Goal: Information Seeking & Learning: Compare options

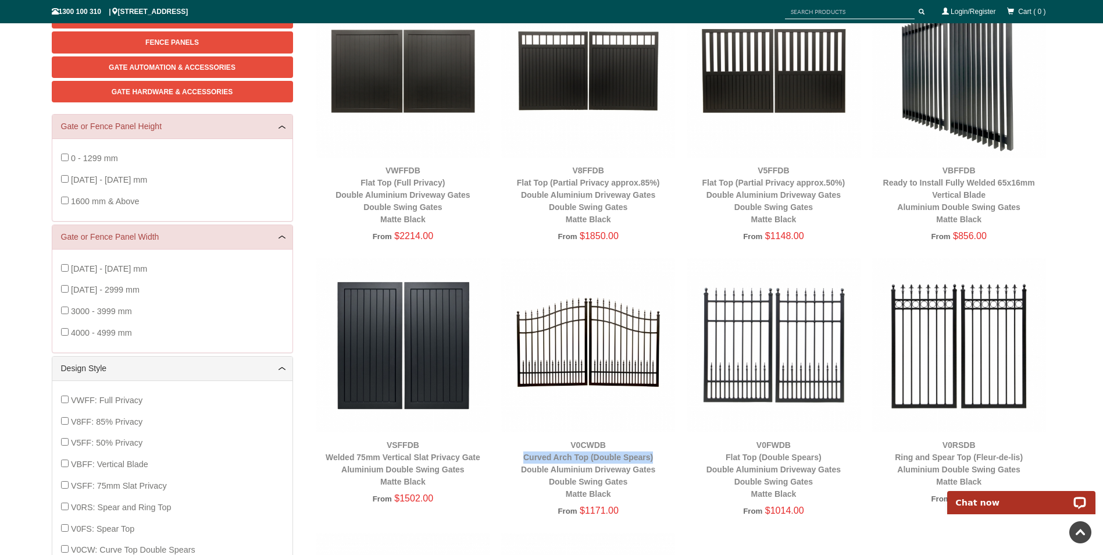
scroll to position [58, 0]
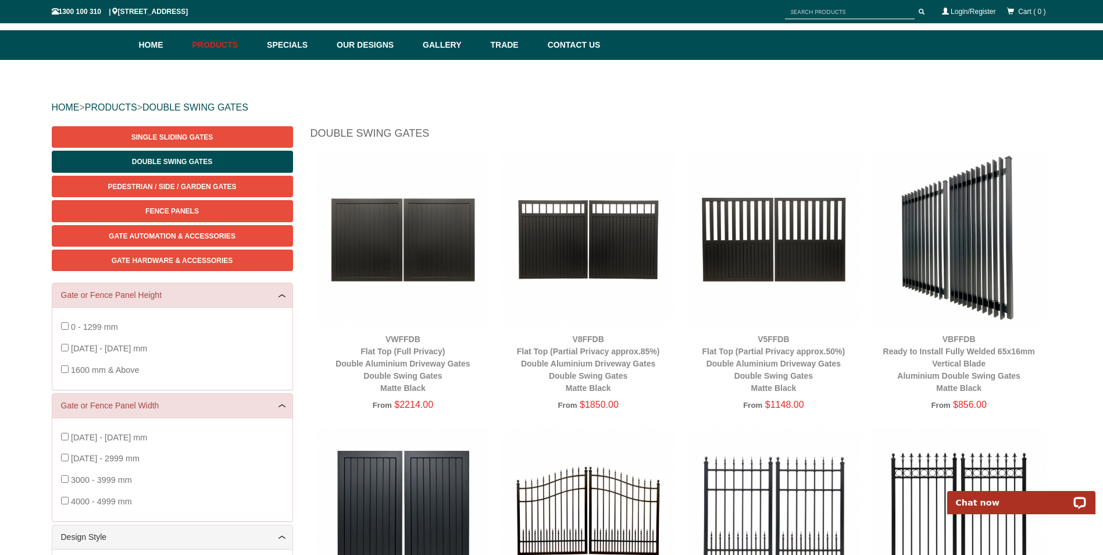
click at [976, 257] on img at bounding box center [960, 239] width 174 height 174
drag, startPoint x: 976, startPoint y: 257, endPoint x: 963, endPoint y: 261, distance: 13.4
click at [963, 261] on img at bounding box center [960, 239] width 174 height 174
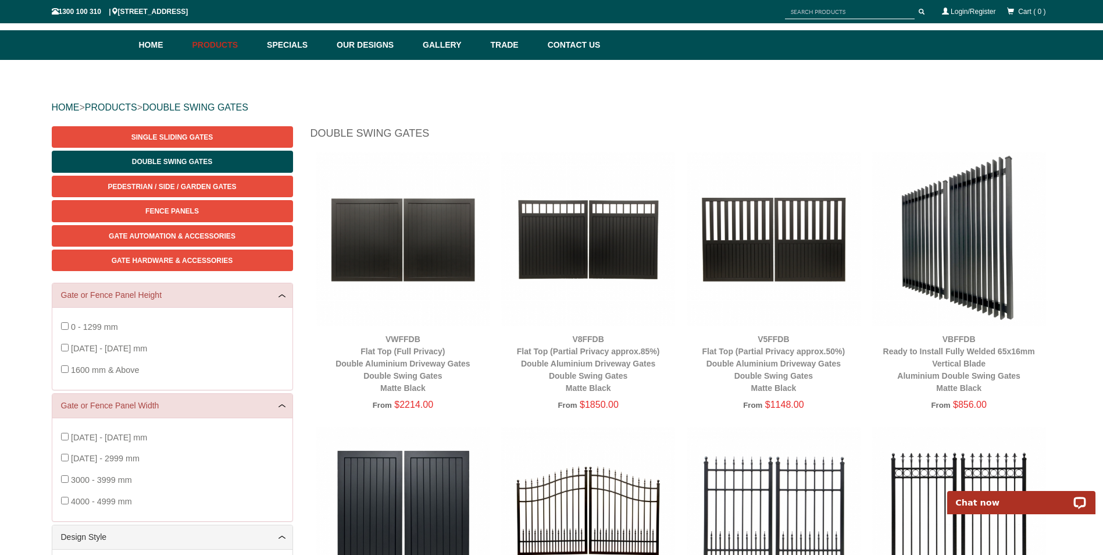
click at [957, 344] on div "VBFFDB Ready to Install Fully Welded 65x16mm Vertical Blade Aluminium Double Sw…" at bounding box center [960, 363] width 174 height 61
click at [942, 362] on link "VBFFDB Ready to Install Fully Welded 65x16mm Vertical Blade Aluminium Double Sw…" at bounding box center [960, 363] width 152 height 58
click at [782, 353] on link "V5FFDB Flat Top (Partial Privacy approx.50%) Double Aluminium Driveway Gates Do…" at bounding box center [774, 363] width 143 height 58
click at [781, 258] on img at bounding box center [774, 239] width 174 height 174
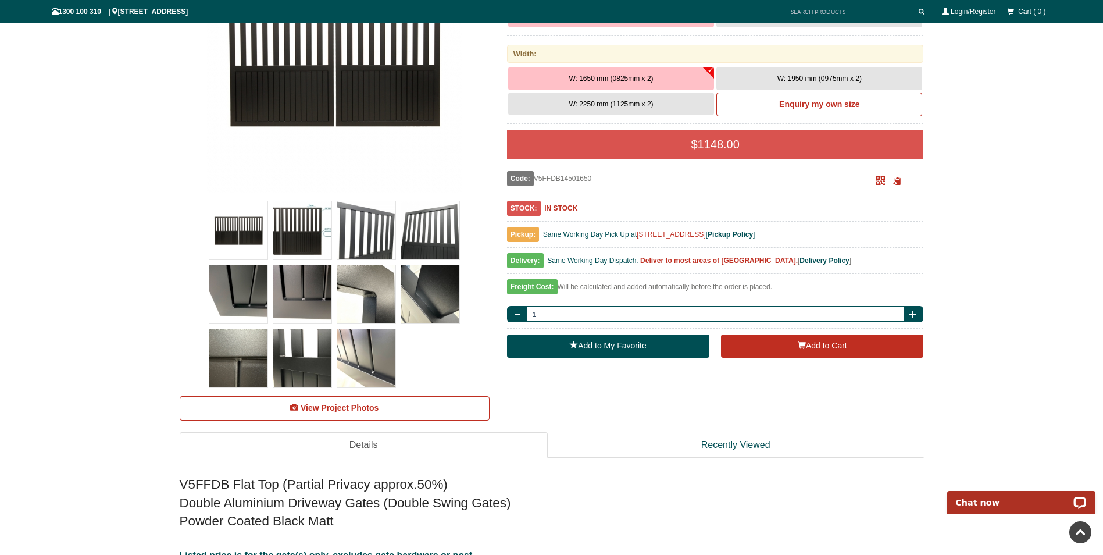
click at [286, 247] on img at bounding box center [302, 230] width 58 height 58
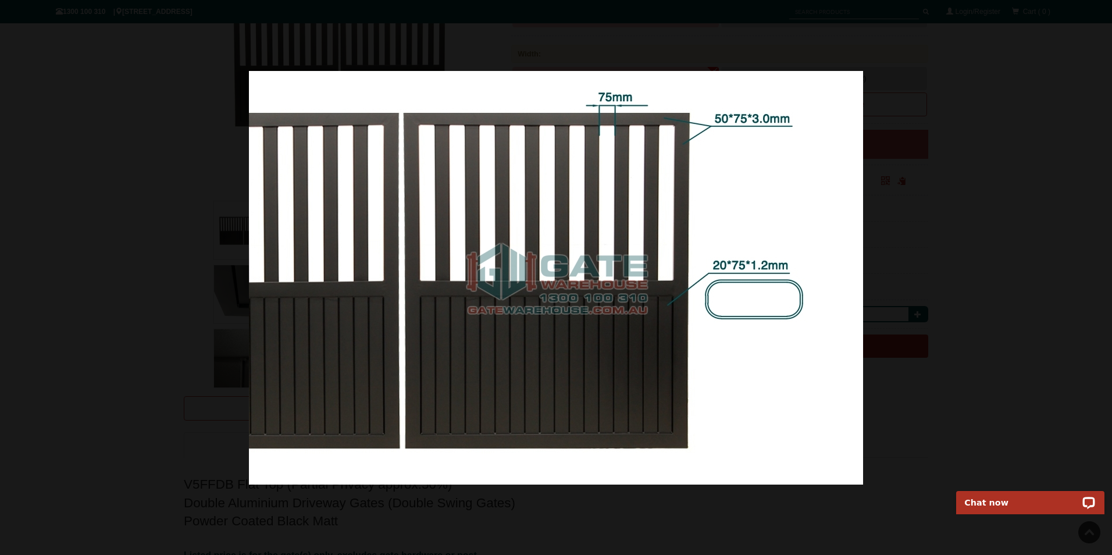
click at [955, 212] on div at bounding box center [556, 277] width 1112 height 555
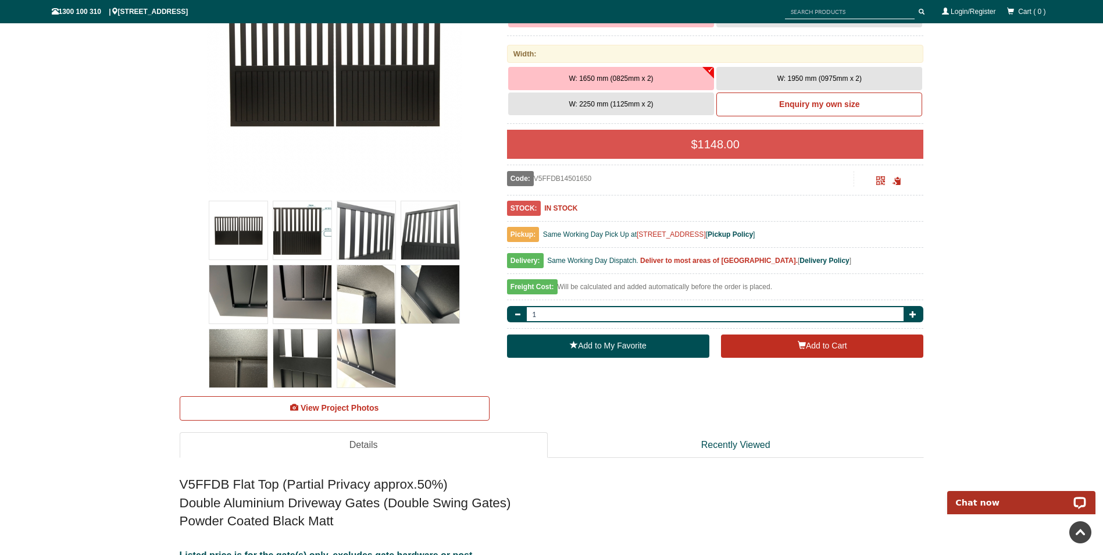
click at [430, 230] on img at bounding box center [430, 230] width 58 height 58
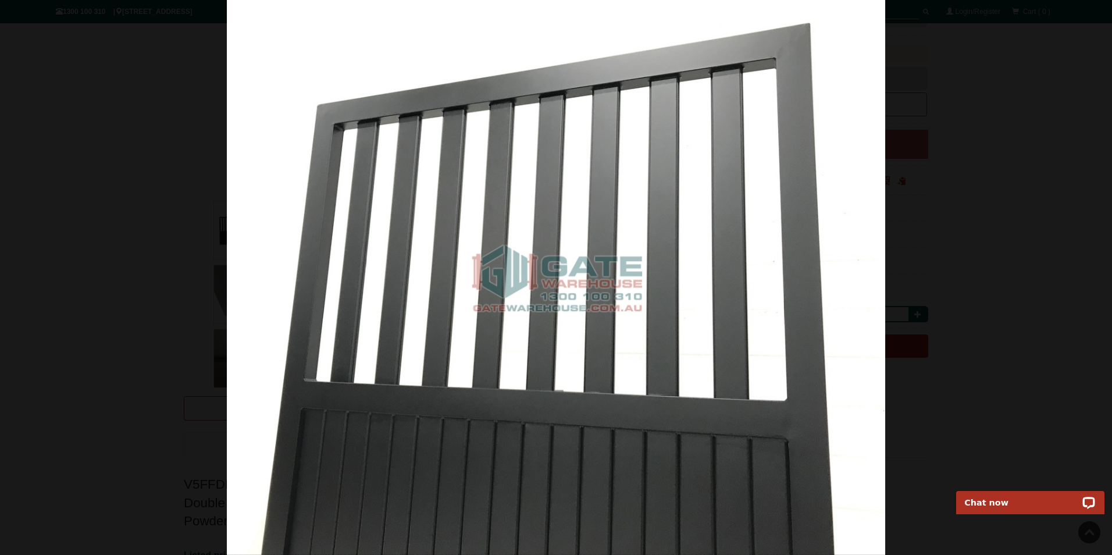
click at [908, 102] on div at bounding box center [556, 277] width 1112 height 555
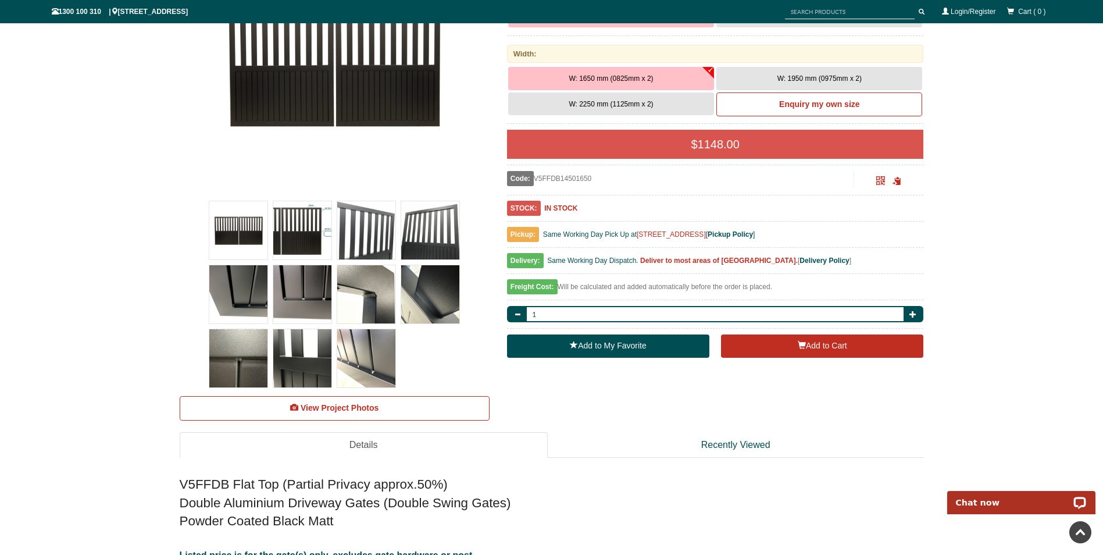
click at [254, 300] on img at bounding box center [238, 294] width 58 height 58
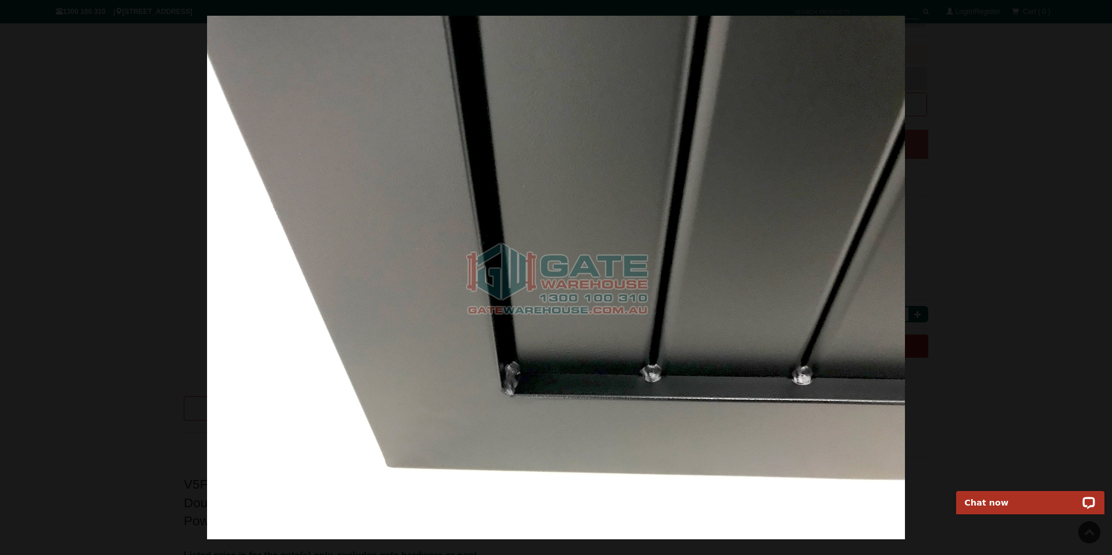
click at [969, 248] on div at bounding box center [556, 277] width 1112 height 555
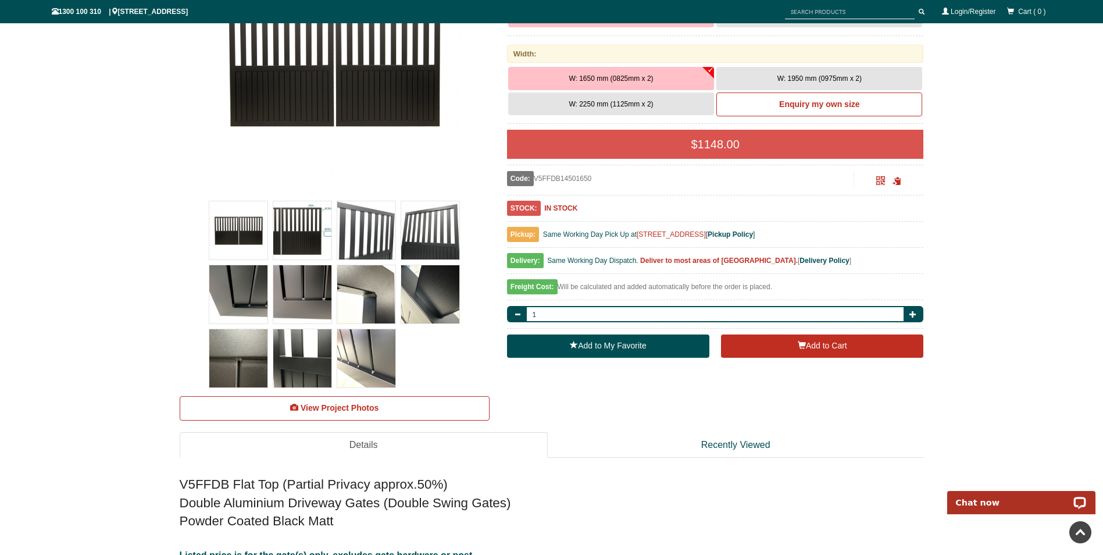
click at [292, 297] on img at bounding box center [302, 294] width 58 height 58
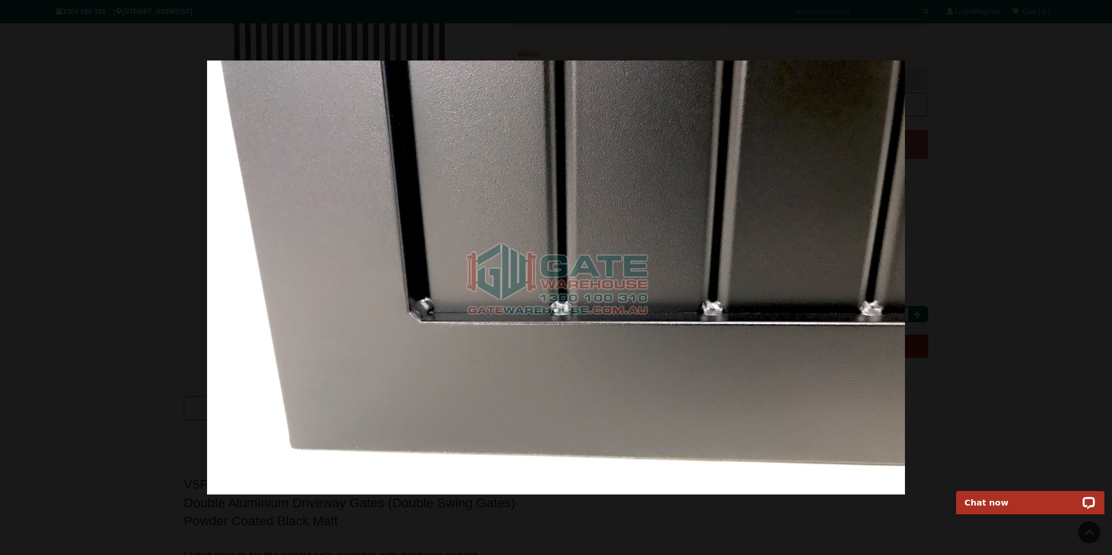
click at [1002, 245] on div at bounding box center [556, 277] width 1112 height 555
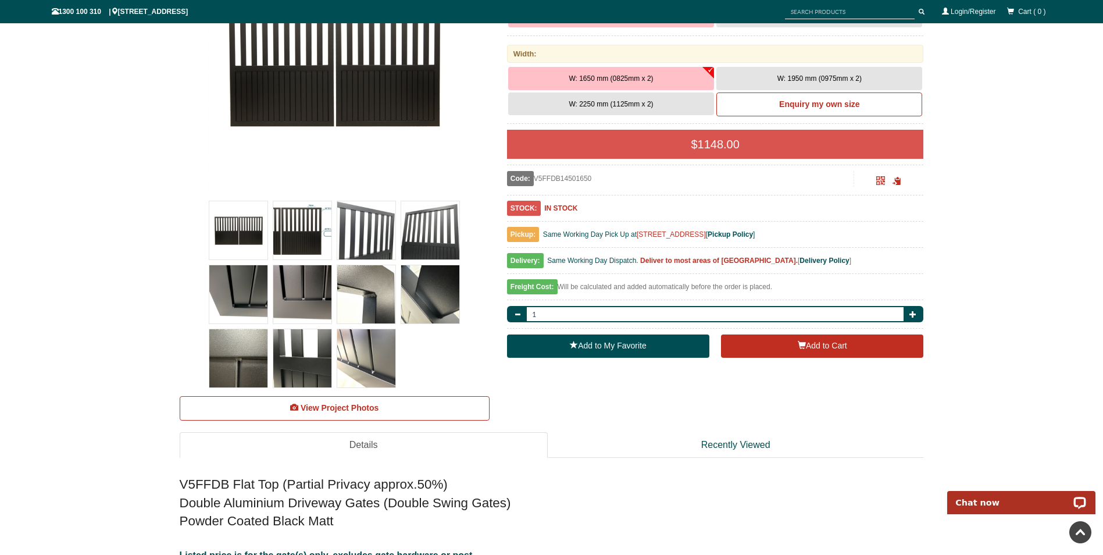
click at [372, 296] on img at bounding box center [366, 294] width 58 height 58
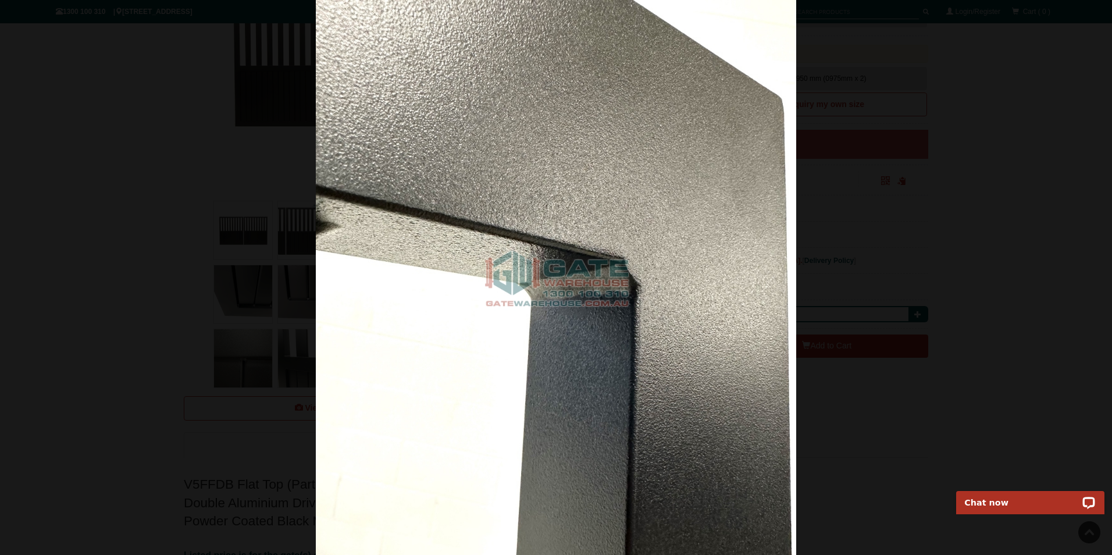
click at [905, 295] on div at bounding box center [556, 277] width 1112 height 555
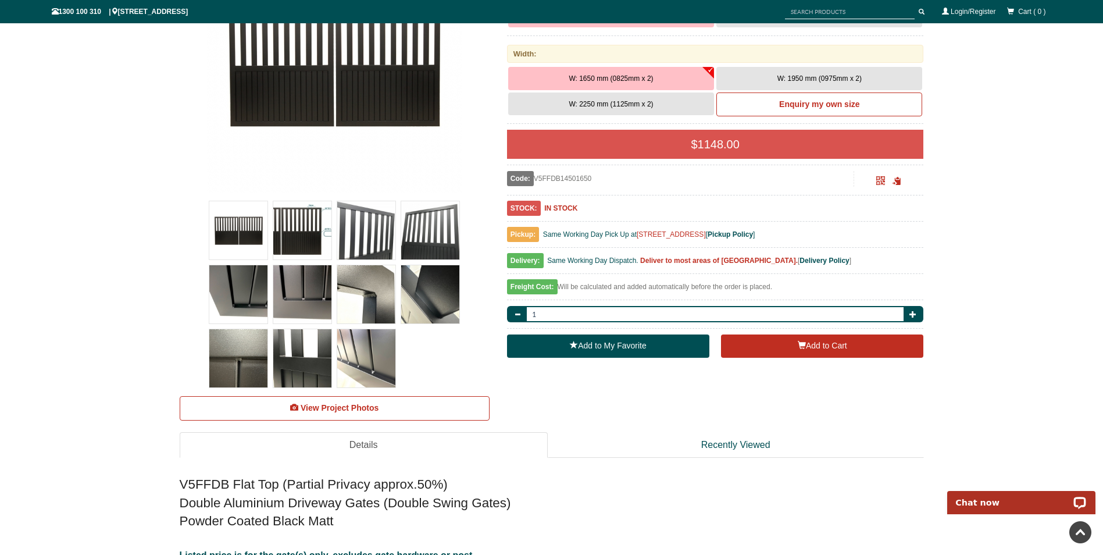
click at [440, 296] on img at bounding box center [430, 294] width 58 height 58
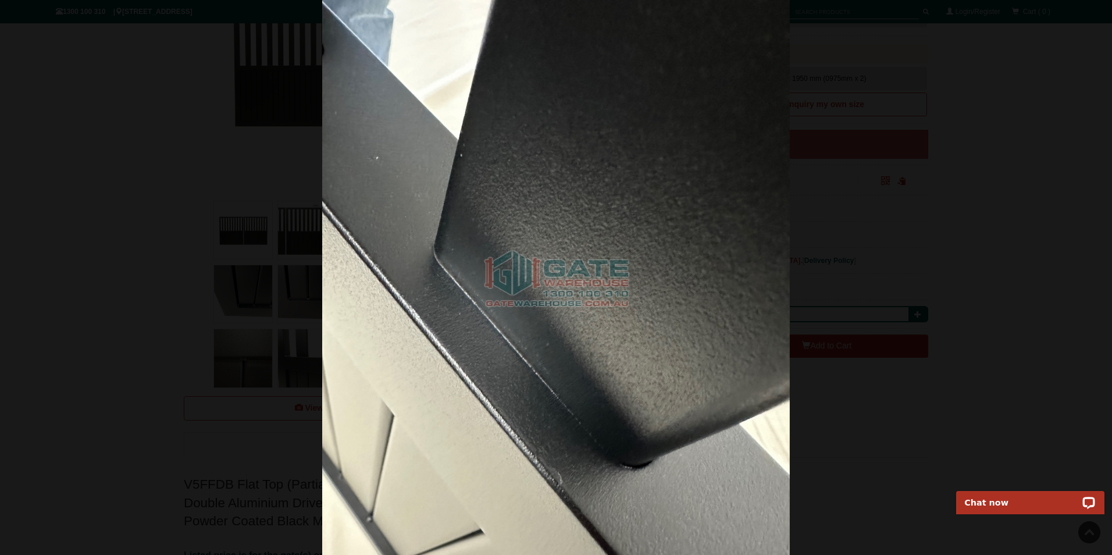
click at [919, 282] on div at bounding box center [556, 277] width 1112 height 555
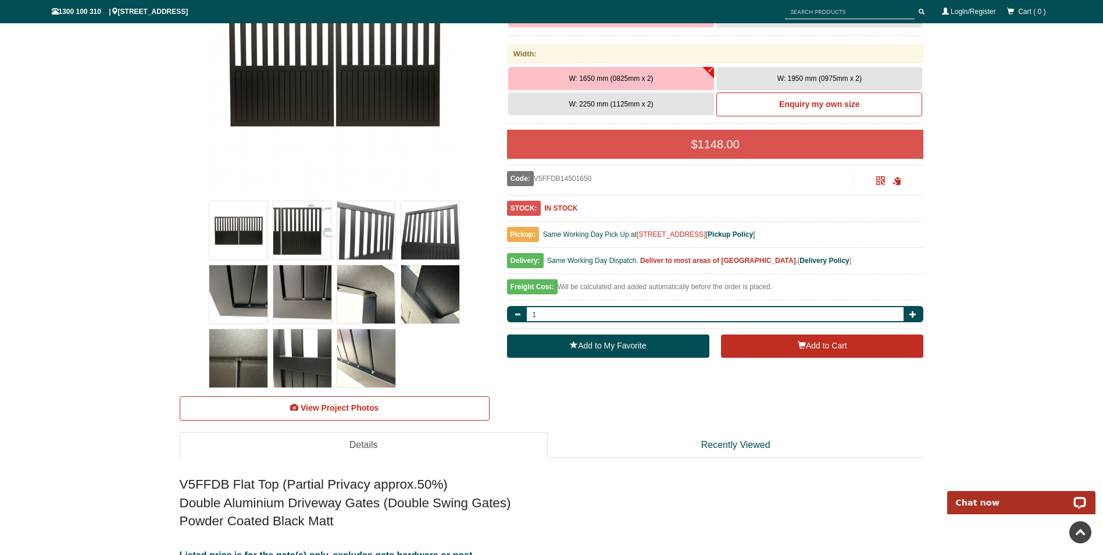
click at [364, 344] on img at bounding box center [366, 358] width 58 height 58
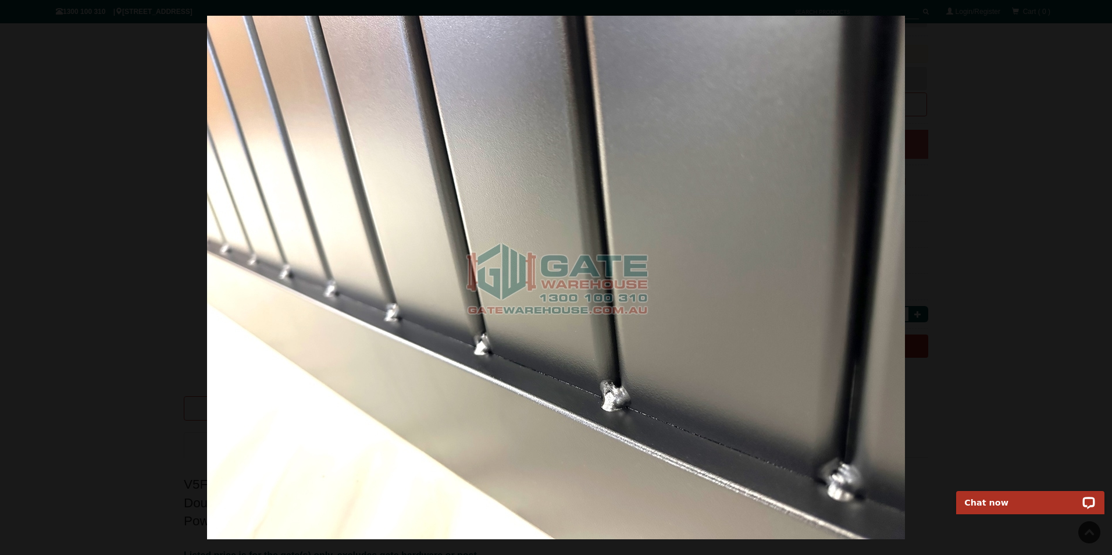
click at [928, 264] on div at bounding box center [556, 277] width 1112 height 555
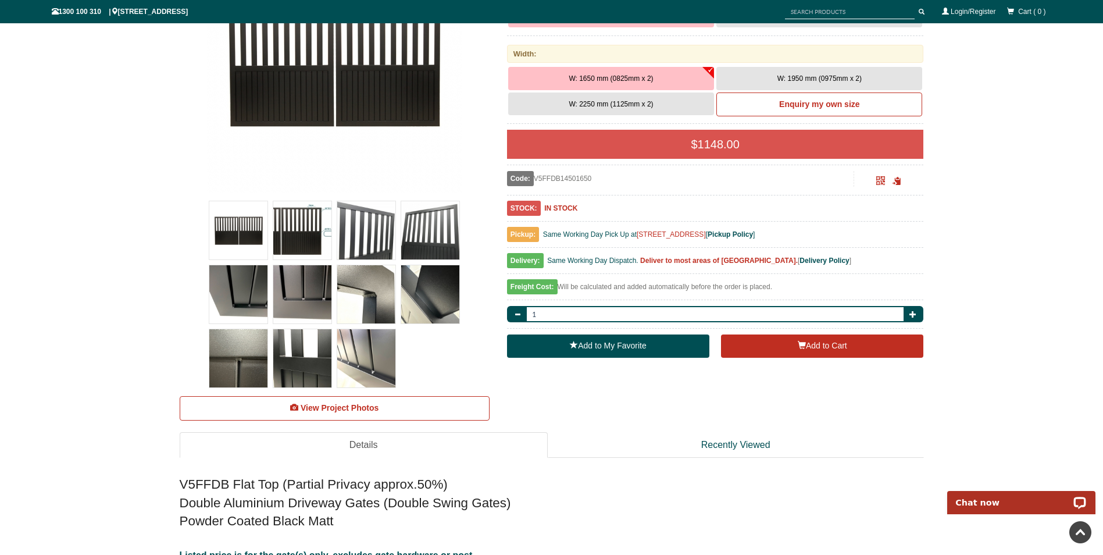
click at [308, 353] on img at bounding box center [302, 358] width 58 height 58
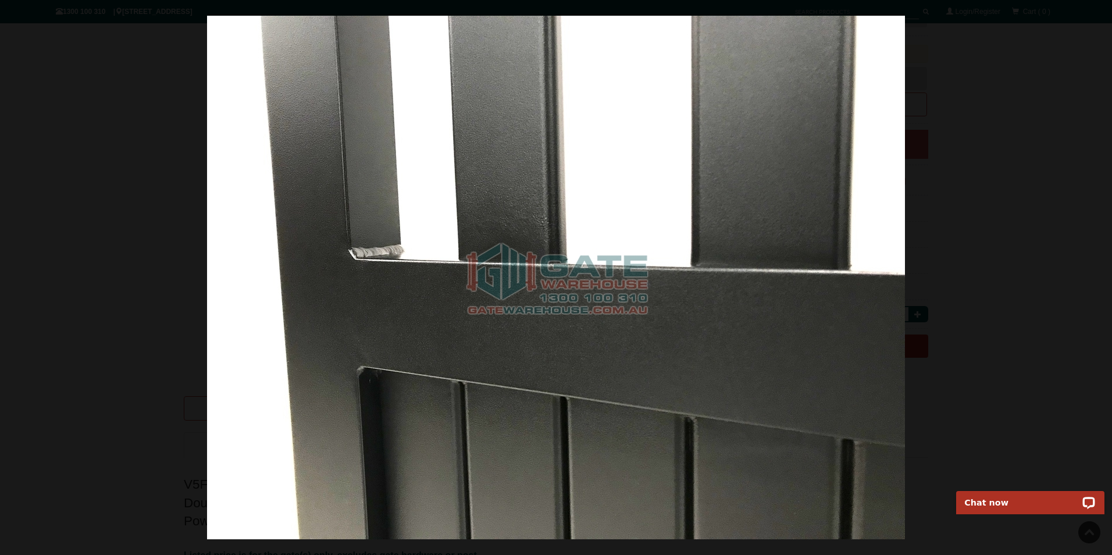
click at [645, 305] on img at bounding box center [556, 278] width 698 height 524
click at [1095, 296] on span at bounding box center [1088, 295] width 35 height 35
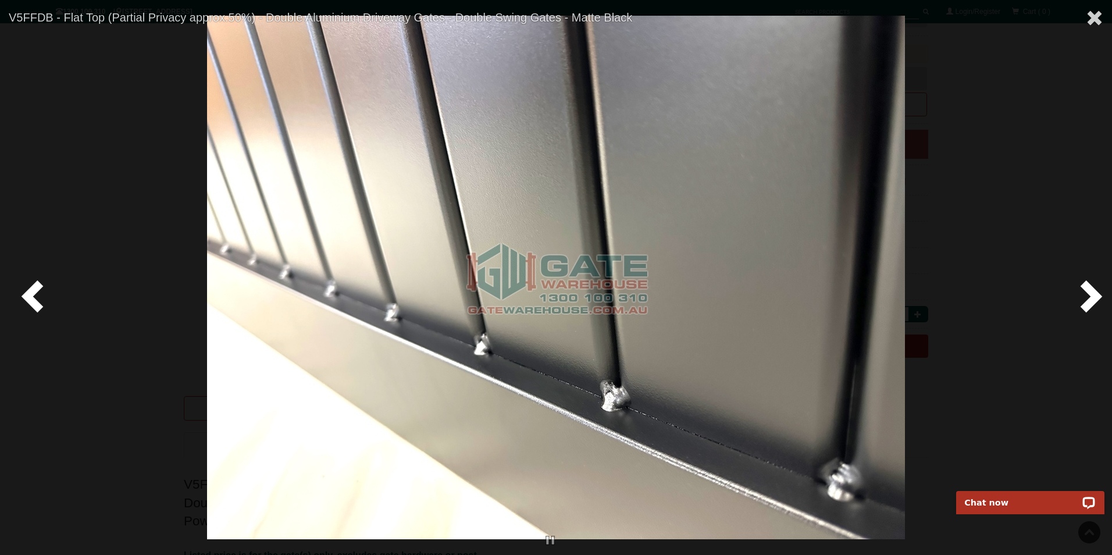
click at [55, 301] on div at bounding box center [556, 277] width 1112 height 555
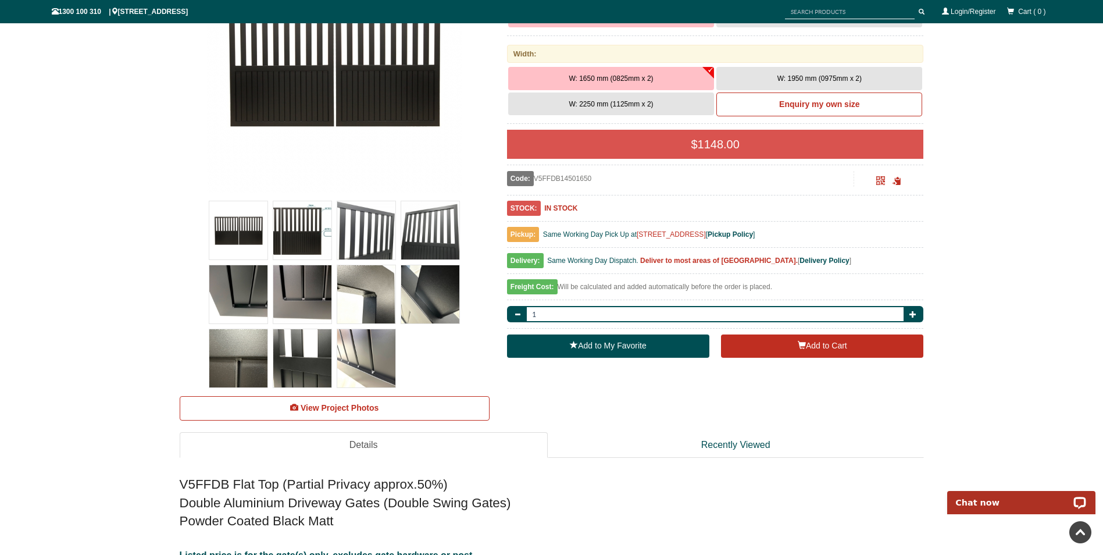
click at [259, 344] on img at bounding box center [238, 358] width 58 height 58
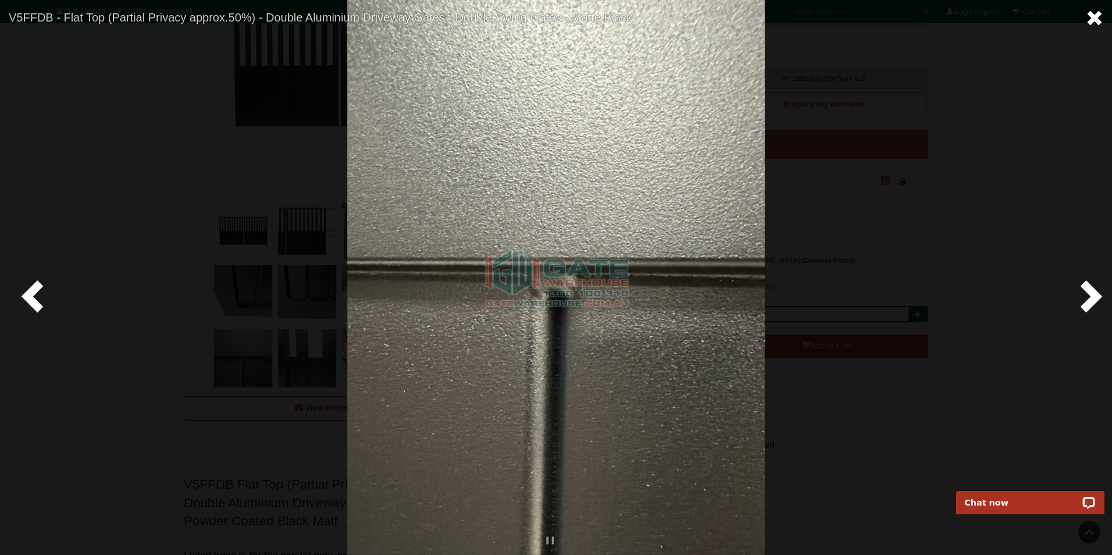
click at [1086, 21] on span at bounding box center [1094, 17] width 17 height 17
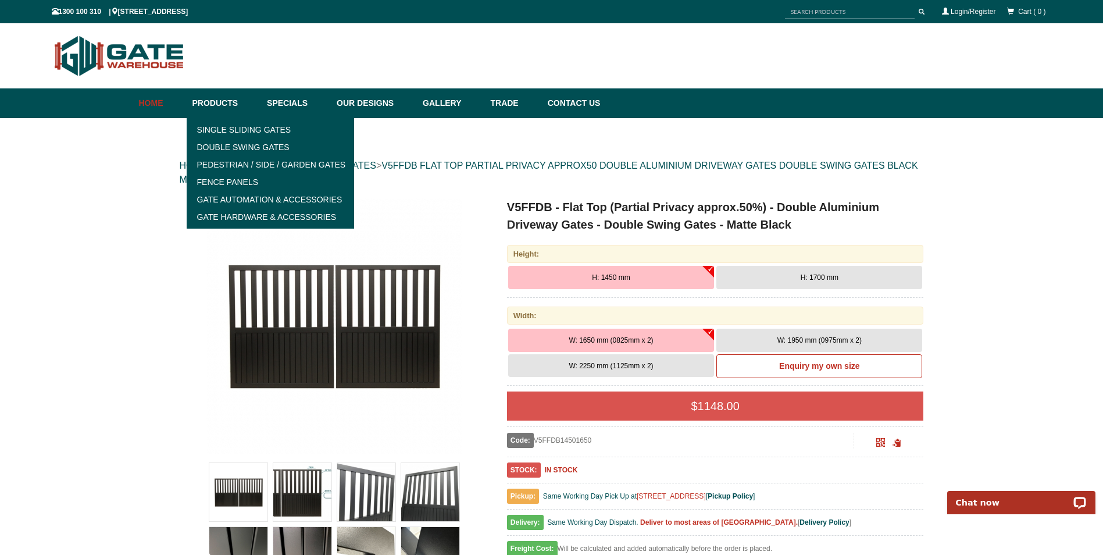
click at [162, 111] on link "Home" at bounding box center [163, 103] width 48 height 30
